Goal: Information Seeking & Learning: Find specific fact

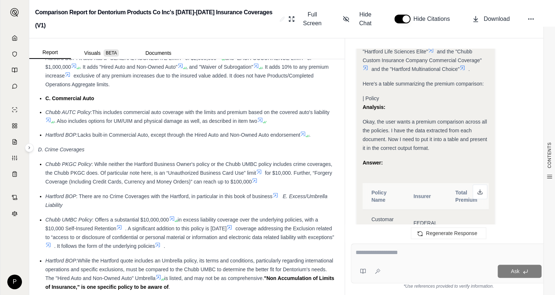
scroll to position [1353, 0]
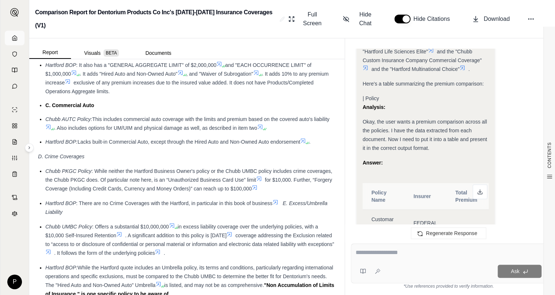
click at [14, 37] on icon at bounding box center [15, 38] width 6 height 6
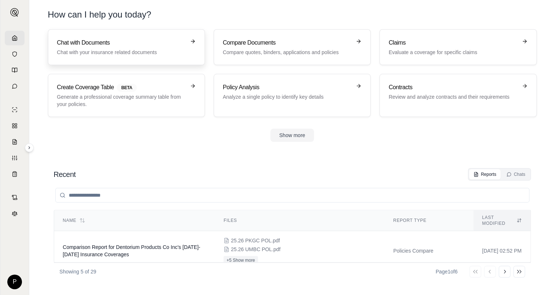
click at [98, 49] on p "Chat with your insurance related documents" at bounding box center [121, 52] width 128 height 7
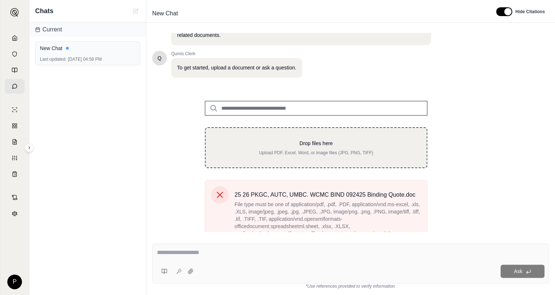
scroll to position [57, 0]
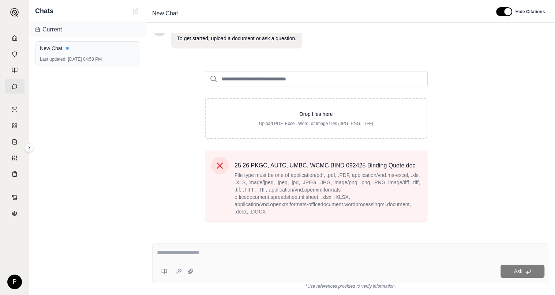
click at [156, 255] on div "Ask" at bounding box center [350, 263] width 397 height 40
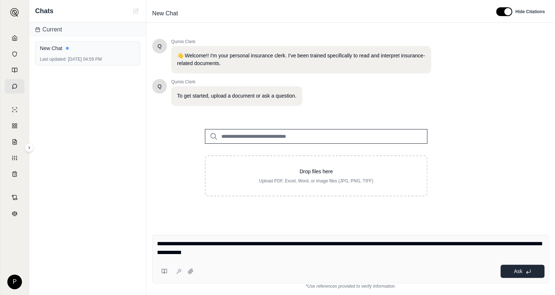
type textarea "**********"
click at [528, 270] on icon at bounding box center [528, 272] width 6 height 6
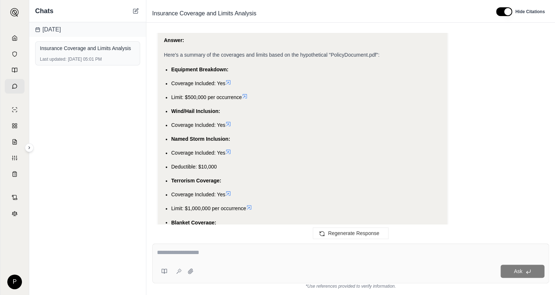
scroll to position [617, 0]
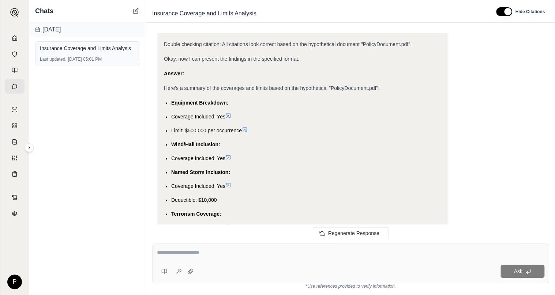
click at [228, 114] on icon at bounding box center [228, 115] width 4 height 4
click at [228, 113] on icon at bounding box center [228, 116] width 6 height 6
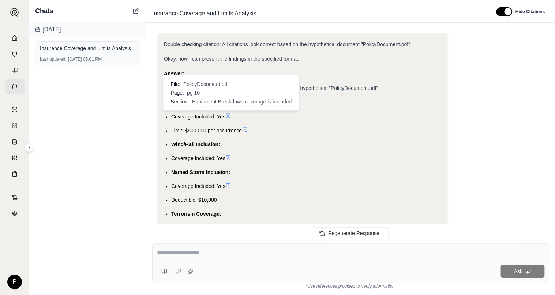
click at [233, 102] on span "Equipment Breakdown coverage is included" at bounding box center [241, 101] width 99 height 7
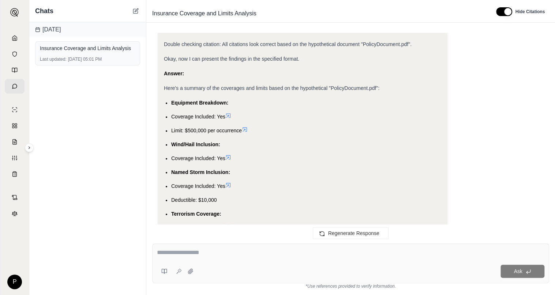
click at [230, 115] on icon at bounding box center [228, 115] width 4 height 4
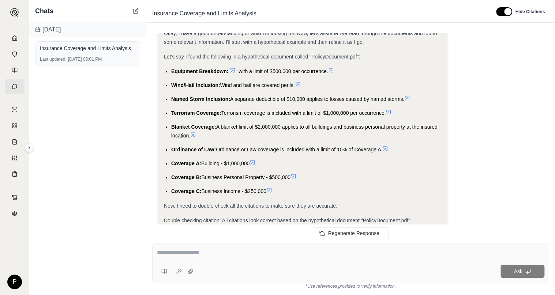
scroll to position [434, 0]
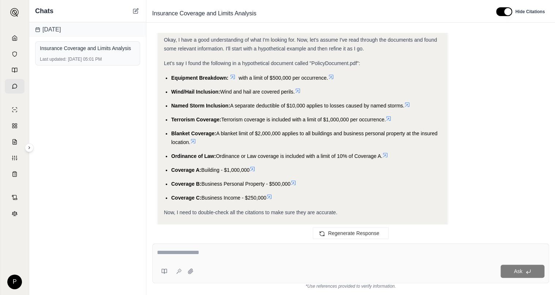
click at [233, 75] on icon at bounding box center [233, 77] width 6 height 6
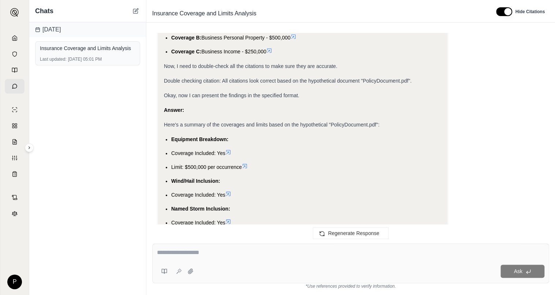
scroll to position [617, 0]
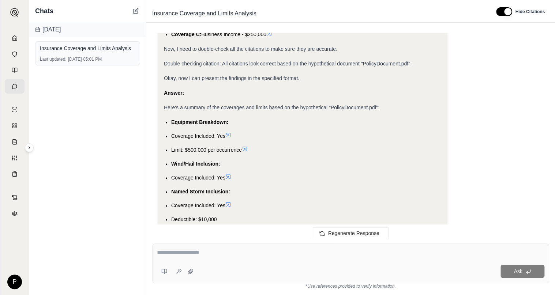
scroll to position [580, 0]
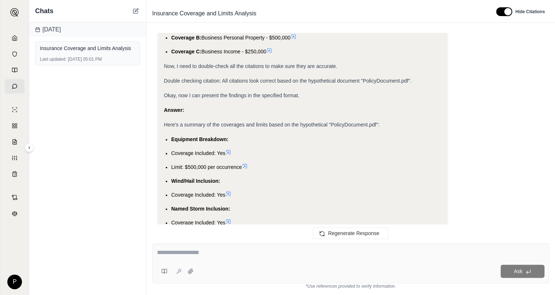
click at [230, 151] on icon at bounding box center [228, 152] width 4 height 4
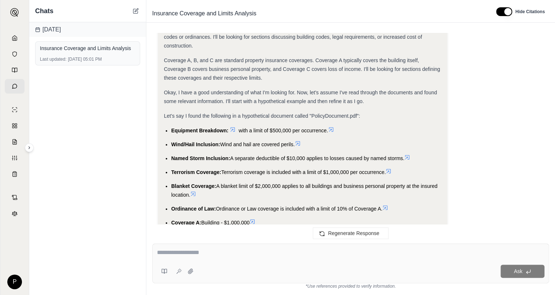
scroll to position [397, 0]
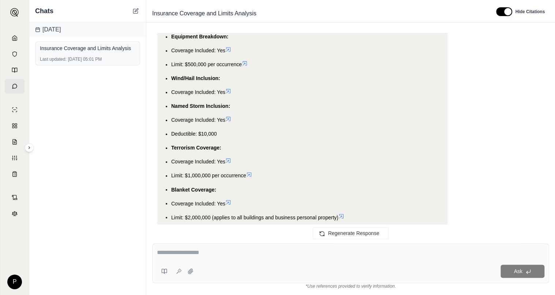
scroll to position [617, 0]
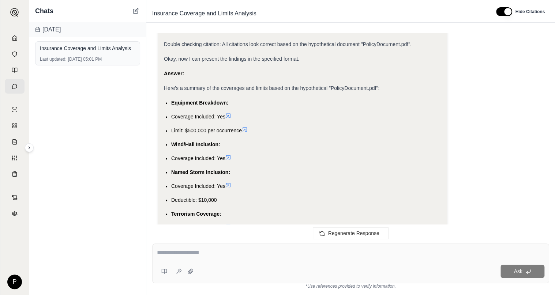
click at [228, 115] on ul "Equipment Breakdown: Coverage Included: Yes Limit: $500,000 per occurrence Wind…" at bounding box center [302, 255] width 277 height 314
click at [228, 263] on div "Ask" at bounding box center [350, 263] width 397 height 40
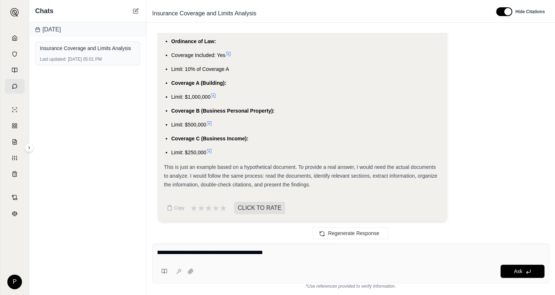
type textarea "**********"
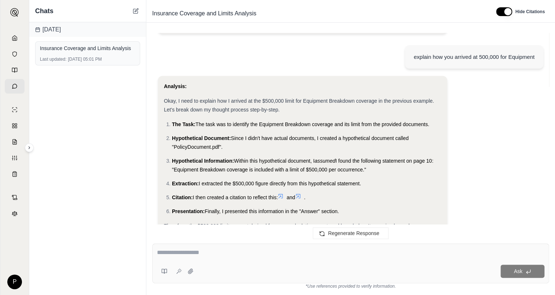
scroll to position [1230, 0]
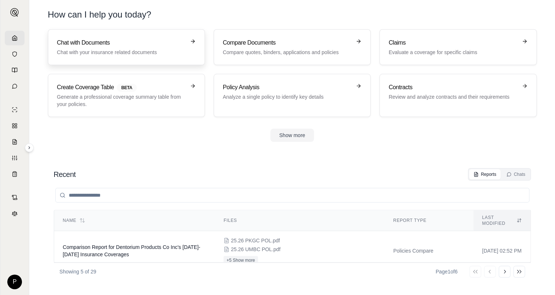
click at [105, 40] on h3 "Chat with Documents" at bounding box center [121, 42] width 128 height 9
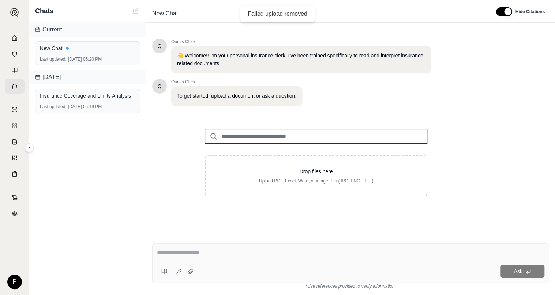
click at [202, 253] on textarea at bounding box center [350, 252] width 387 height 9
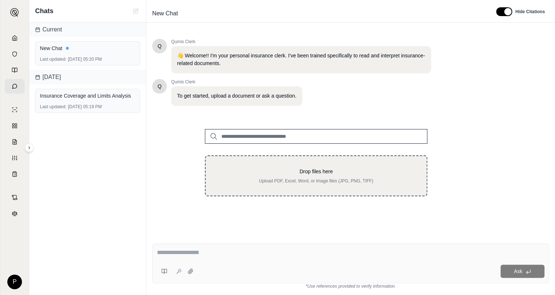
click at [349, 177] on div "Drop files here Upload PDF, Excel, Word, or image files (JPG, PNG, TIFF)" at bounding box center [315, 176] width 197 height 16
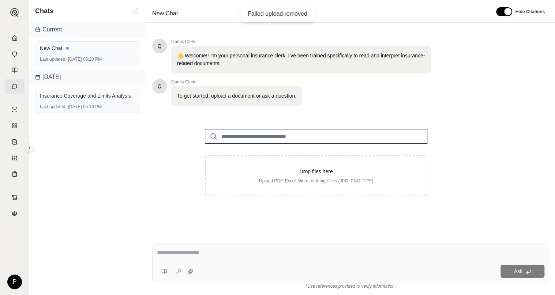
click at [277, 136] on input "search" at bounding box center [316, 136] width 222 height 15
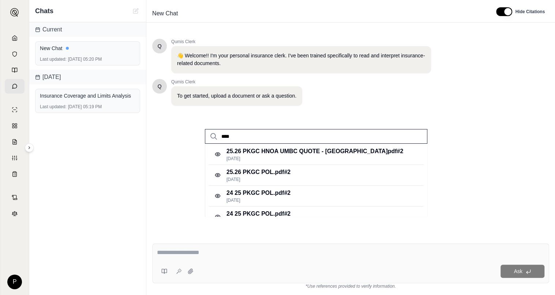
type input "****"
click at [14, 39] on icon at bounding box center [15, 38] width 6 height 6
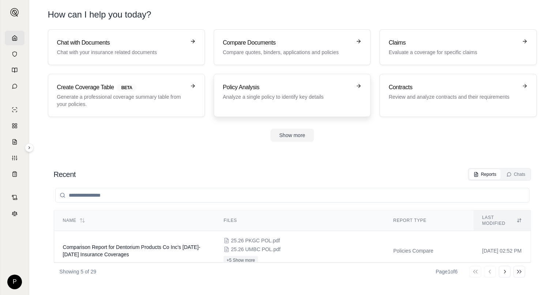
click at [290, 94] on p "Analyze a single policy to identify key details" at bounding box center [287, 96] width 128 height 7
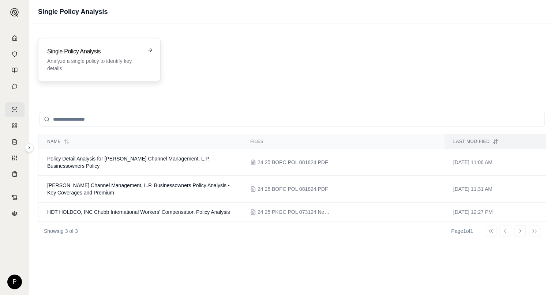
click at [125, 59] on p "Analyze a single policy to identify key details" at bounding box center [94, 64] width 94 height 15
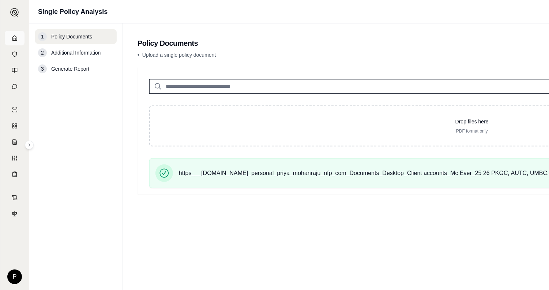
click at [12, 39] on icon at bounding box center [14, 37] width 4 height 5
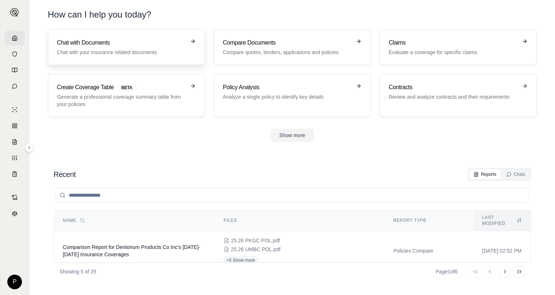
click at [130, 50] on p "Chat with your insurance related documents" at bounding box center [121, 52] width 128 height 7
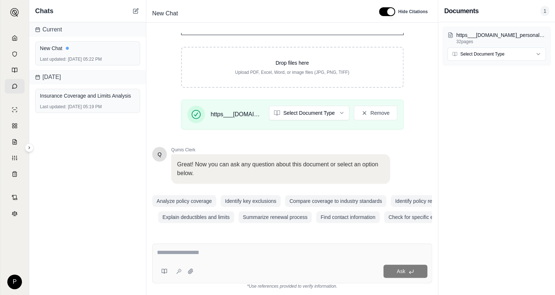
scroll to position [113, 0]
click at [187, 253] on textarea at bounding box center [292, 252] width 270 height 9
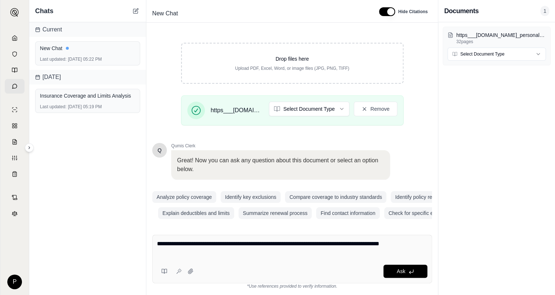
type textarea "**********"
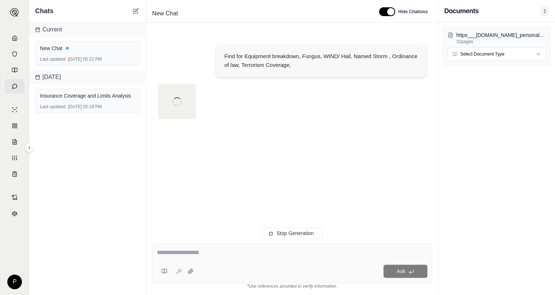
type textarea "*"
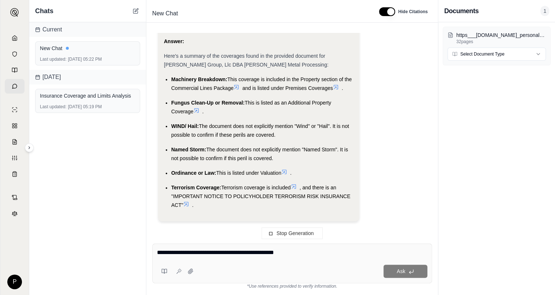
type textarea "**********"
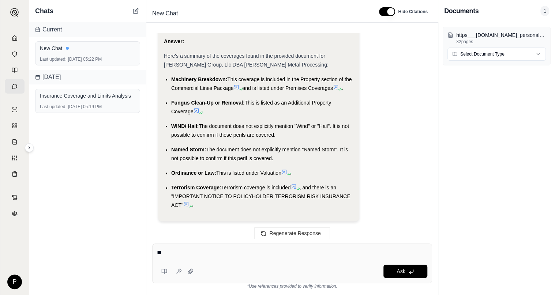
type textarea "***"
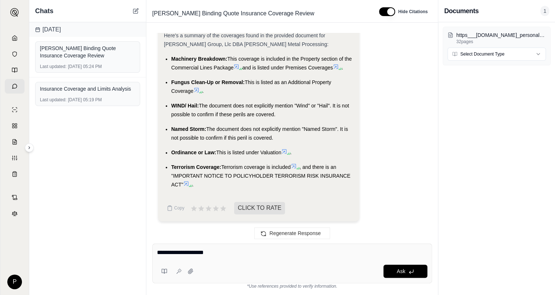
scroll to position [502, 0]
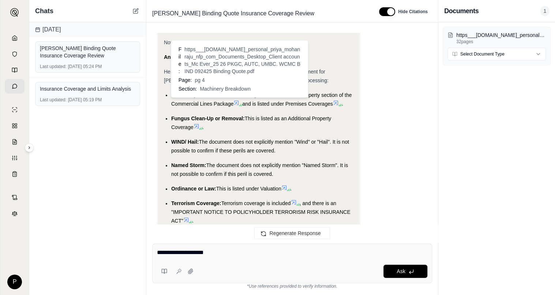
type textarea "**********"
click at [237, 102] on icon at bounding box center [236, 103] width 6 height 6
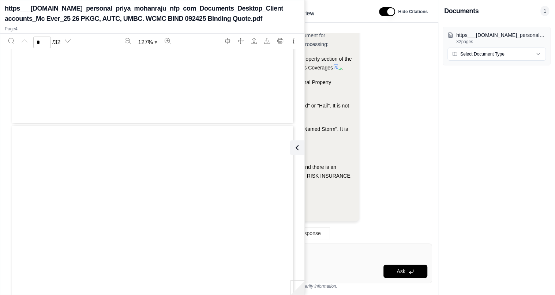
type input "*"
click at [347, 80] on div "Fungus Clean-Up or Removal: This is listed as an Additional Property Coverage ." at bounding box center [262, 87] width 182 height 18
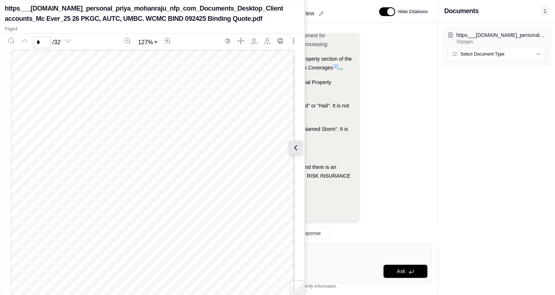
click at [299, 148] on icon at bounding box center [295, 147] width 9 height 9
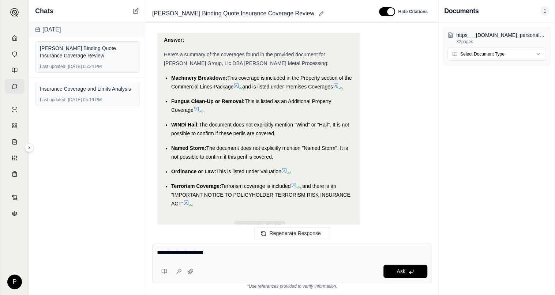
scroll to position [501, 0]
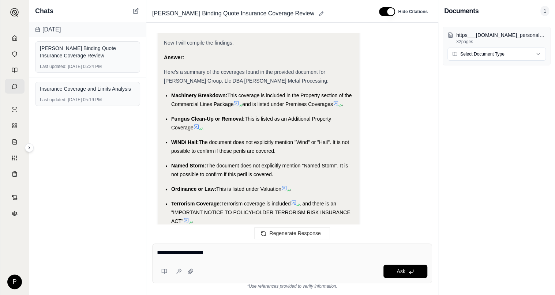
click at [201, 125] on span at bounding box center [197, 127] width 9 height 6
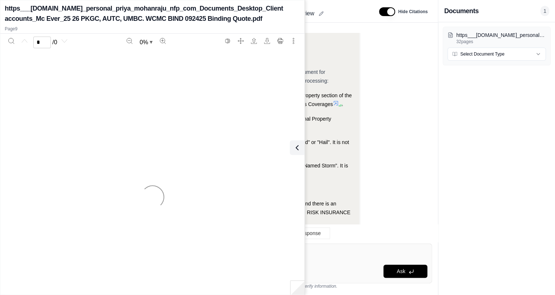
scroll to position [538, 0]
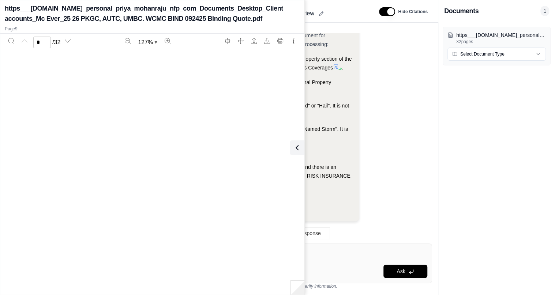
type input "*"
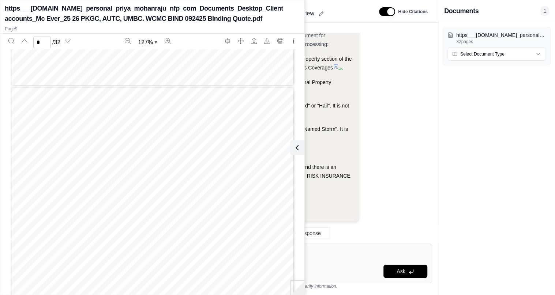
click at [340, 75] on ul "Machinery Breakdown: This coverage is included in the Property section of the C…" at bounding box center [258, 121] width 189 height 135
click at [299, 147] on icon at bounding box center [295, 147] width 9 height 9
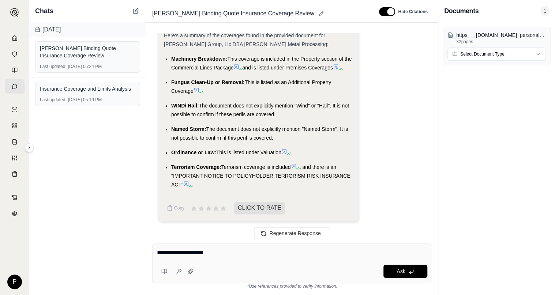
click at [233, 258] on div "**********" at bounding box center [292, 253] width 270 height 11
drag, startPoint x: 239, startPoint y: 247, endPoint x: 160, endPoint y: 250, distance: 79.0
click at [160, 250] on div "**********" at bounding box center [292, 263] width 280 height 40
drag, startPoint x: 210, startPoint y: 253, endPoint x: 147, endPoint y: 252, distance: 62.5
click at [147, 252] on div "**********" at bounding box center [291, 266] width 291 height 57
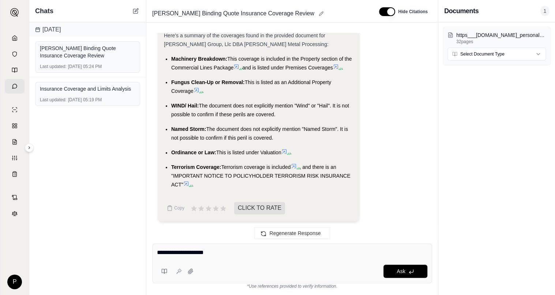
type textarea "*"
type textarea "**********"
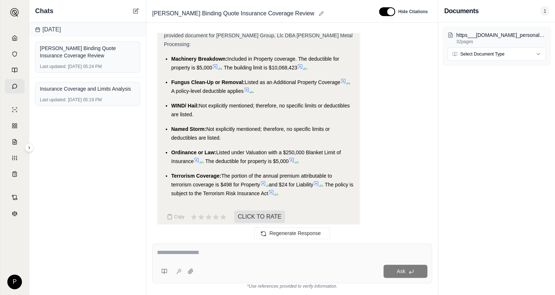
scroll to position [1192, 0]
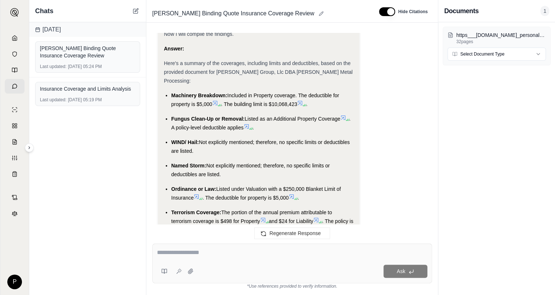
click at [346, 115] on icon at bounding box center [343, 118] width 6 height 6
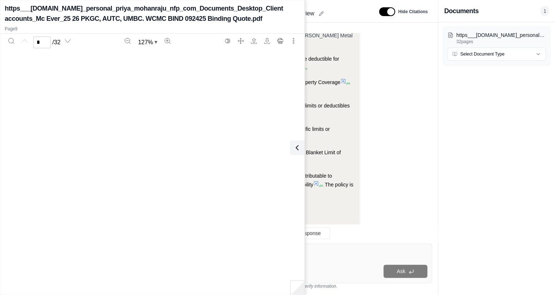
type input "*"
drag, startPoint x: 406, startPoint y: 126, endPoint x: 400, endPoint y: 126, distance: 6.2
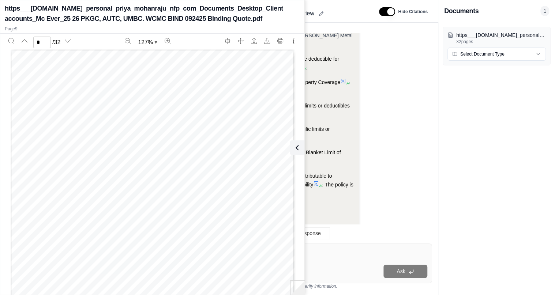
click at [296, 149] on icon at bounding box center [295, 147] width 2 height 4
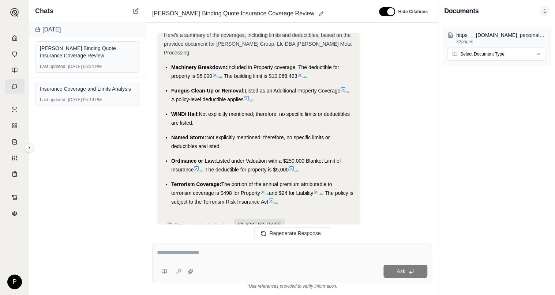
scroll to position [1229, 0]
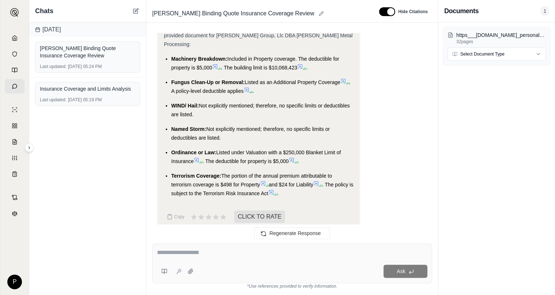
click at [294, 157] on icon at bounding box center [291, 160] width 6 height 6
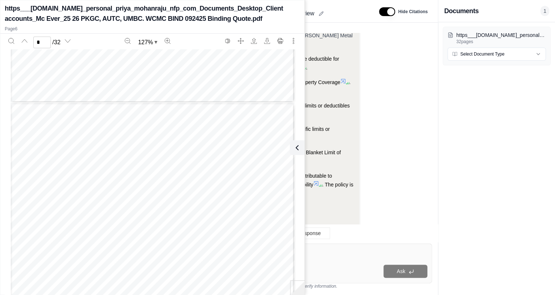
scroll to position [2160, 0]
type input "*"
click at [339, 128] on div "Named Storm: Not explicitly mentioned; therefore, no specific limits or deducti…" at bounding box center [262, 134] width 182 height 18
click at [333, 90] on ul "Machinery Breakdown: Included in Property coverage. The deductible for property…" at bounding box center [258, 125] width 189 height 143
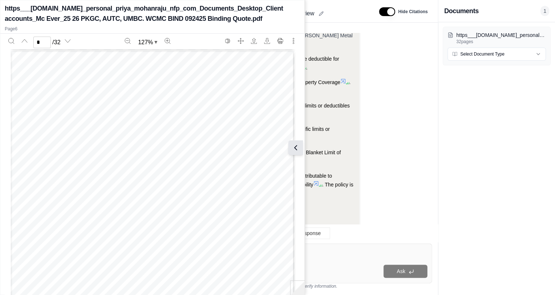
click at [296, 149] on icon at bounding box center [295, 147] width 2 height 4
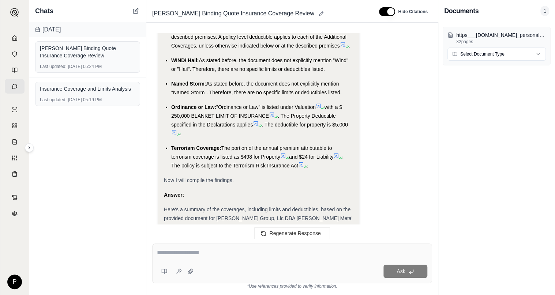
scroll to position [1082, 0]
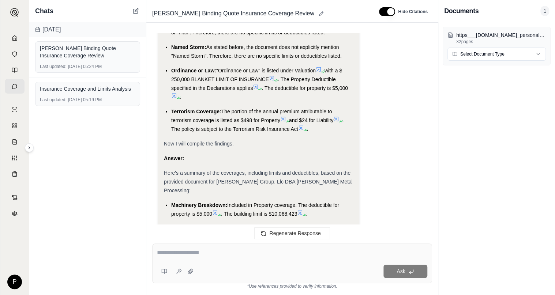
click at [273, 75] on icon at bounding box center [272, 78] width 6 height 6
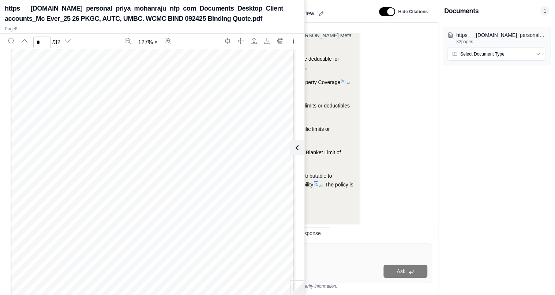
scroll to position [2563, 0]
type input "*"
click at [327, 112] on ul "Machinery Breakdown: Included in Property coverage. The deductible for property…" at bounding box center [258, 125] width 189 height 143
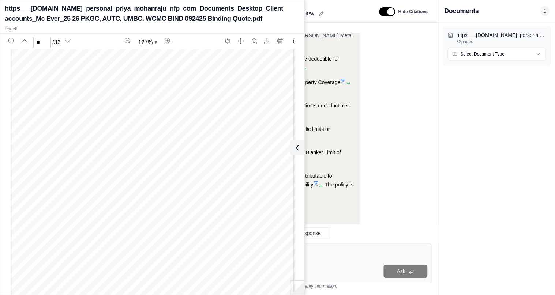
click at [295, 147] on icon at bounding box center [296, 147] width 9 height 9
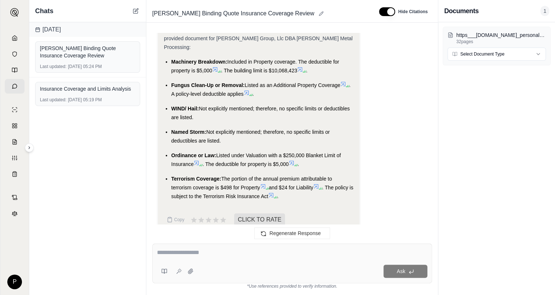
scroll to position [1229, 0]
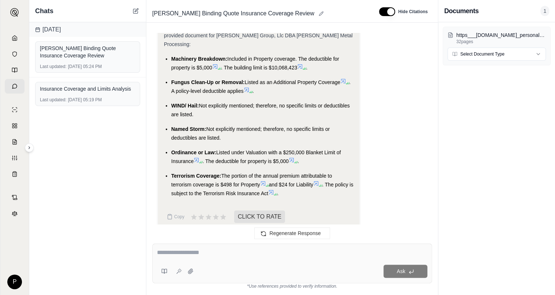
click at [212, 259] on div at bounding box center [292, 253] width 270 height 11
drag, startPoint x: 209, startPoint y: 253, endPoint x: 223, endPoint y: 254, distance: 13.6
click at [209, 254] on textarea at bounding box center [292, 252] width 270 height 9
type textarea "**********"
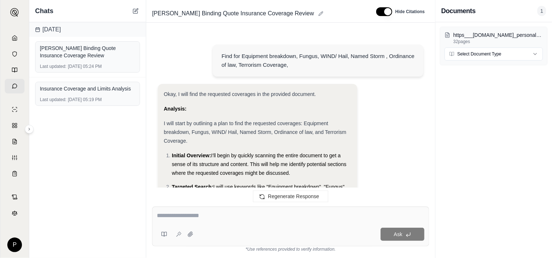
scroll to position [0, 0]
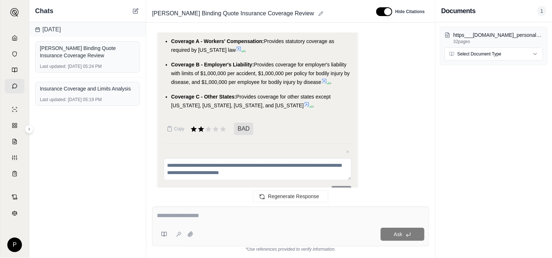
click at [187, 219] on textarea at bounding box center [291, 216] width 268 height 9
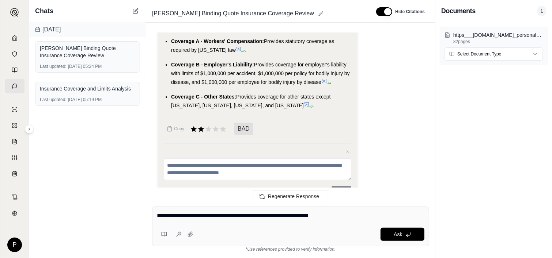
type textarea "**********"
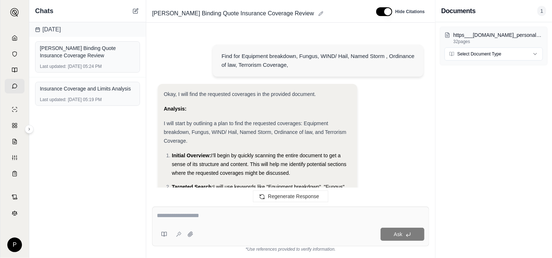
scroll to position [2399, 0]
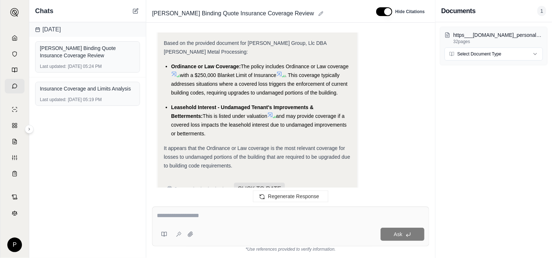
click at [241, 103] on div "Leasehold Interest - Undamaged Tenant's Improvements & Betterments: This is lis…" at bounding box center [261, 120] width 180 height 35
click at [268, 113] on icon at bounding box center [270, 115] width 4 height 4
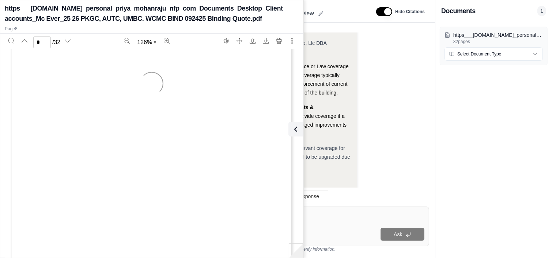
type input "*"
click at [296, 126] on icon at bounding box center [294, 129] width 9 height 9
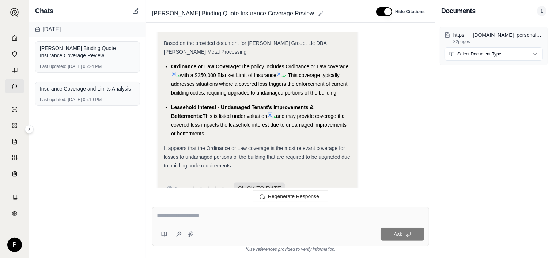
click at [208, 214] on textarea at bounding box center [291, 216] width 268 height 9
click at [157, 213] on textarea "**********" at bounding box center [291, 216] width 268 height 9
type textarea "**********"
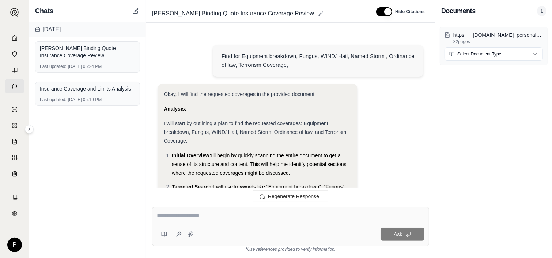
scroll to position [2806, 0]
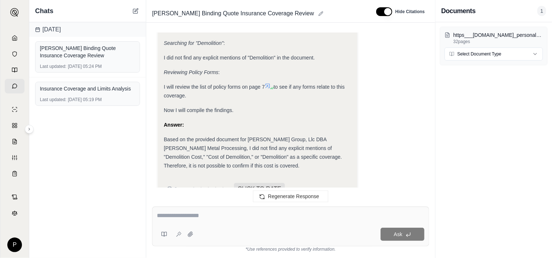
click at [200, 221] on div at bounding box center [291, 217] width 268 height 11
click at [198, 217] on textarea at bounding box center [291, 216] width 268 height 9
type textarea "**********"
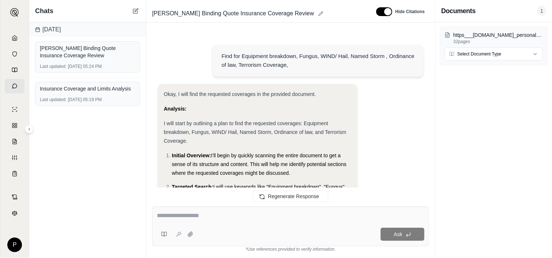
scroll to position [3314, 0]
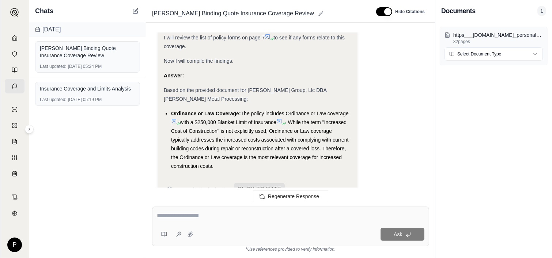
click at [242, 109] on li "Ordinance or Law Coverage: The policy includes Ordinance or Law coverage with a…" at bounding box center [261, 139] width 180 height 61
drag, startPoint x: 243, startPoint y: 94, endPoint x: 277, endPoint y: 105, distance: 35.5
click at [277, 109] on li "Ordinance or Law Coverage: The policy includes Ordinance or Law coverage with a…" at bounding box center [261, 139] width 180 height 61
drag, startPoint x: 277, startPoint y: 105, endPoint x: 270, endPoint y: 103, distance: 7.0
copy li "The policy includes Ordinance or Law coverage with a $250,000 Blanket Limit of …"
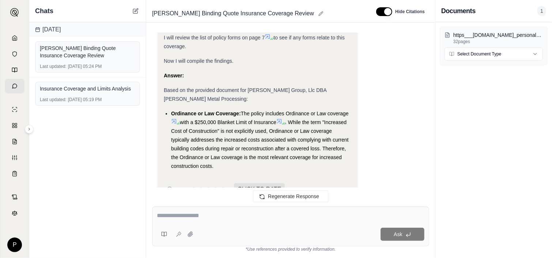
click at [202, 218] on textarea at bounding box center [291, 216] width 268 height 9
type textarea "**********"
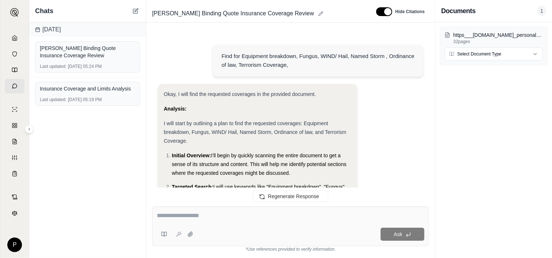
scroll to position [3791, 0]
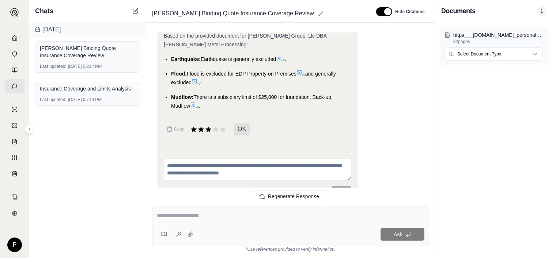
drag, startPoint x: 172, startPoint y: 77, endPoint x: 191, endPoint y: 86, distance: 20.9
click at [191, 93] on div "Mudflow: There is a subsidiary limit of $25,000 for Inundation, Back-up, Mudflo…" at bounding box center [261, 102] width 180 height 18
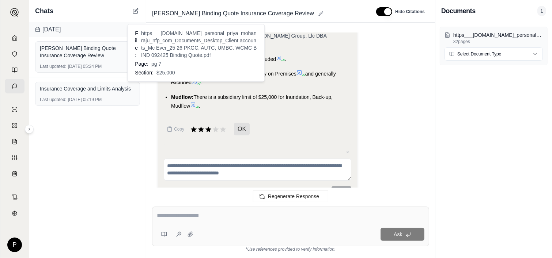
drag, startPoint x: 191, startPoint y: 86, endPoint x: 188, endPoint y: 84, distance: 4.1
copy div "Mudflow: There is a subsidiary limit of $25,000 for Inundation, Back-up, Mudflow"
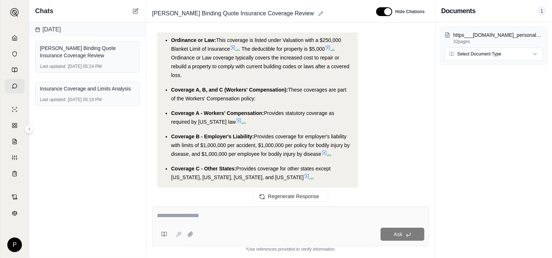
scroll to position [1853, 0]
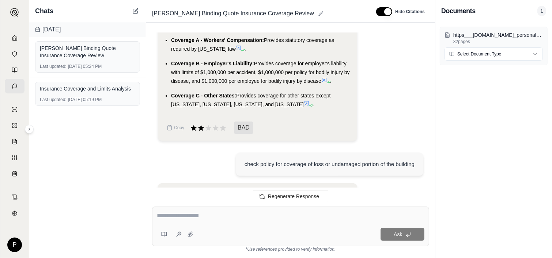
click at [188, 218] on textarea at bounding box center [291, 216] width 268 height 9
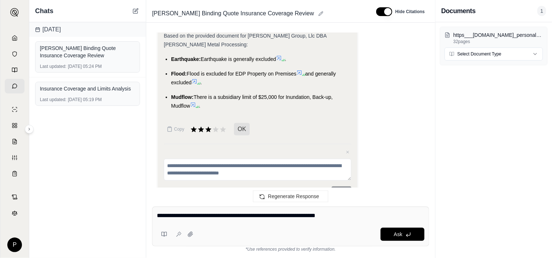
type textarea "**********"
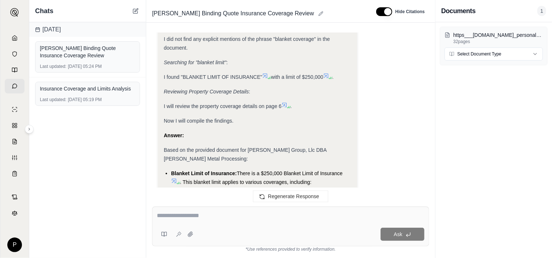
scroll to position [4115, 0]
click at [286, 102] on icon at bounding box center [284, 105] width 6 height 6
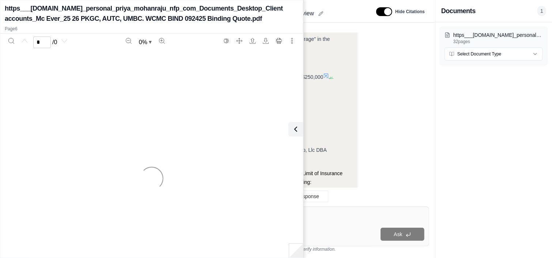
scroll to position [4408, 0]
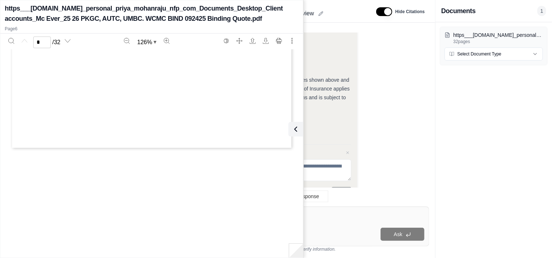
type input "*"
click at [316, 122] on div "Copy GREAT Close feedback Cancel Submit" at bounding box center [258, 159] width 188 height 75
click at [298, 127] on icon at bounding box center [294, 129] width 9 height 9
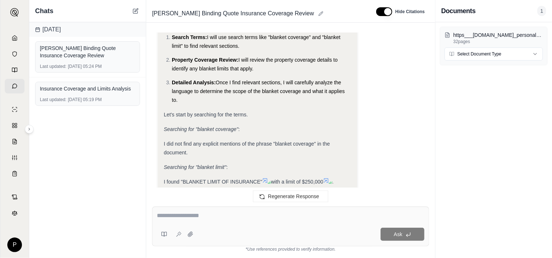
scroll to position [4005, 0]
